Goal: Navigation & Orientation: Browse casually

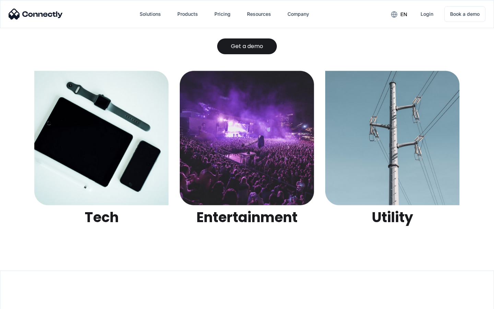
scroll to position [2164, 0]
